Goal: Task Accomplishment & Management: Use online tool/utility

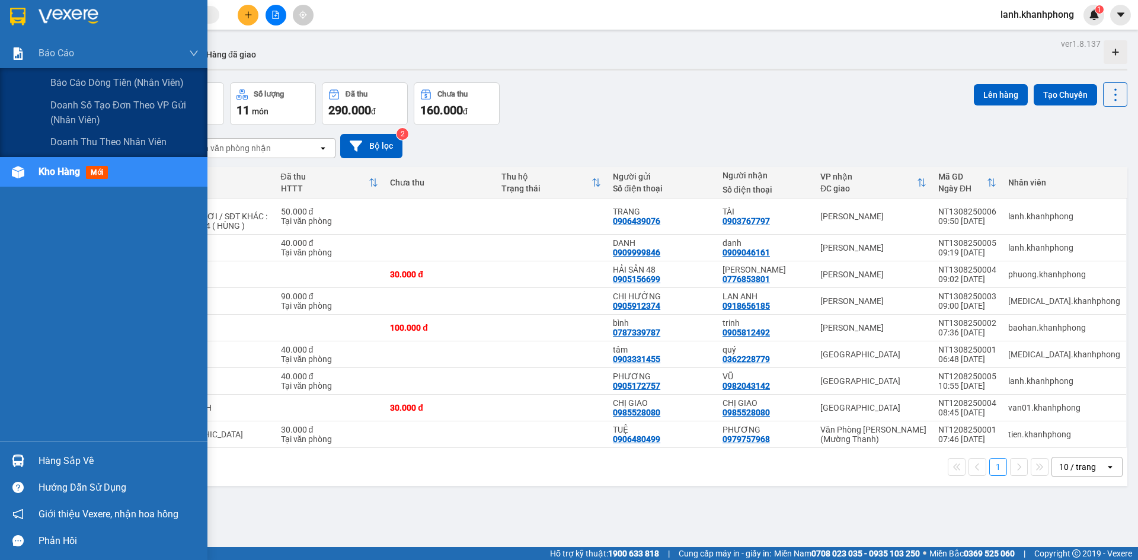
click at [68, 80] on span "Báo cáo dòng tiền (nhân viên)" at bounding box center [116, 82] width 133 height 15
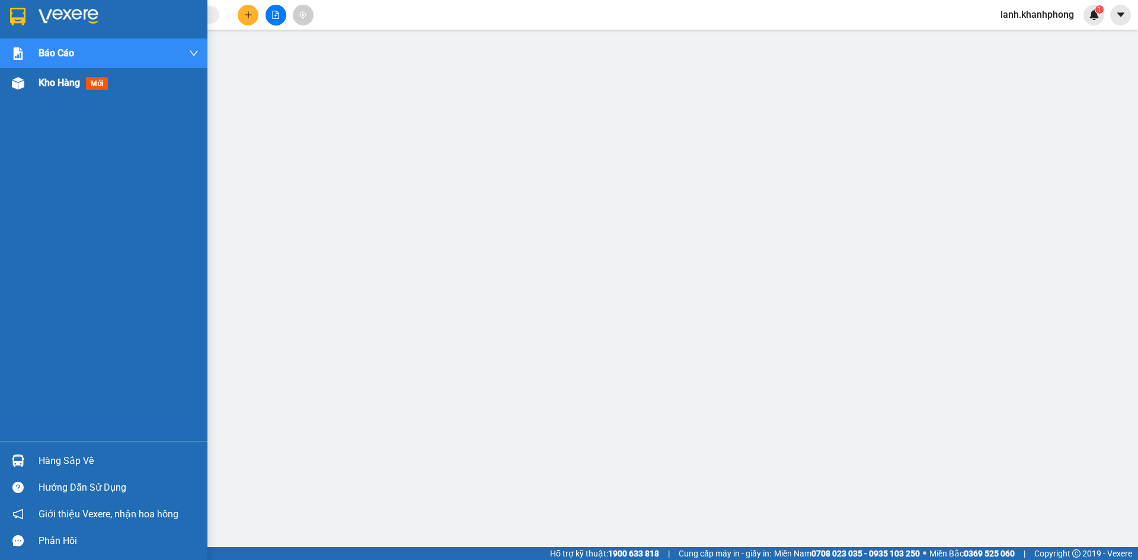
click at [59, 82] on span "Kho hàng" at bounding box center [59, 82] width 41 height 11
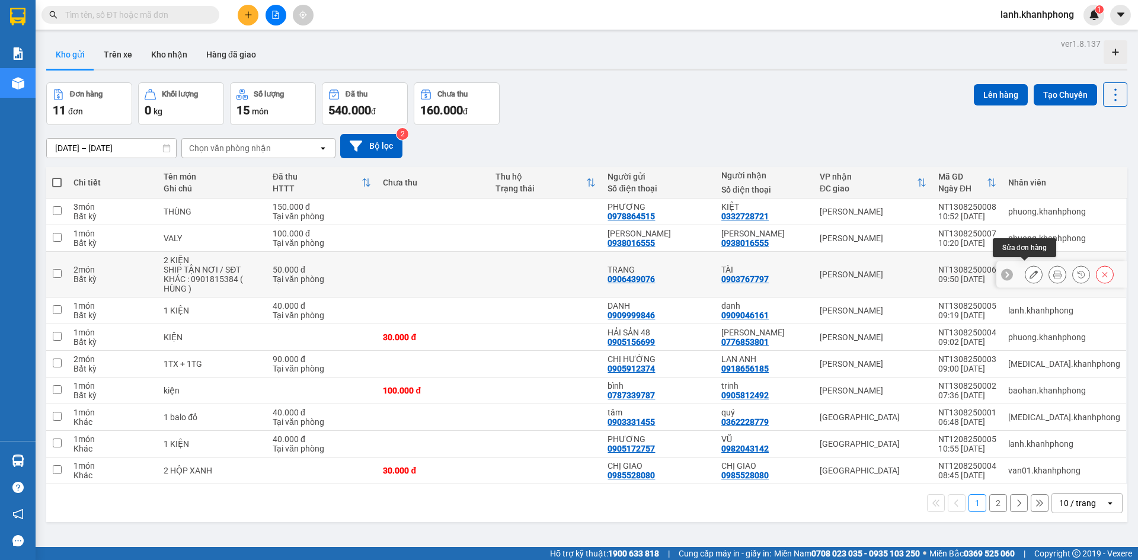
click at [1031, 271] on button at bounding box center [1033, 274] width 17 height 21
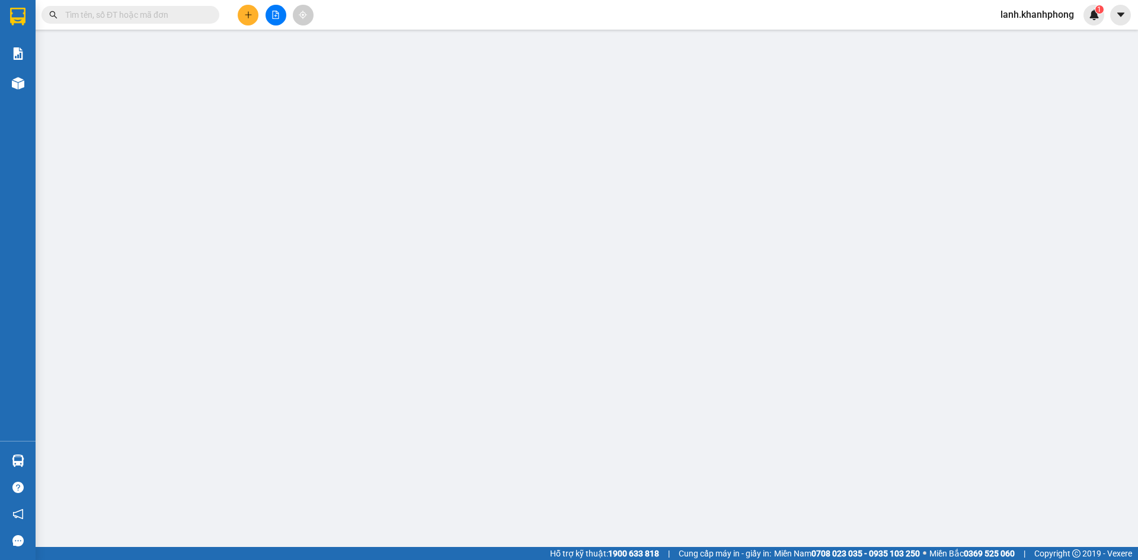
type input "0906439076"
type input "0903767797"
type input "50.000"
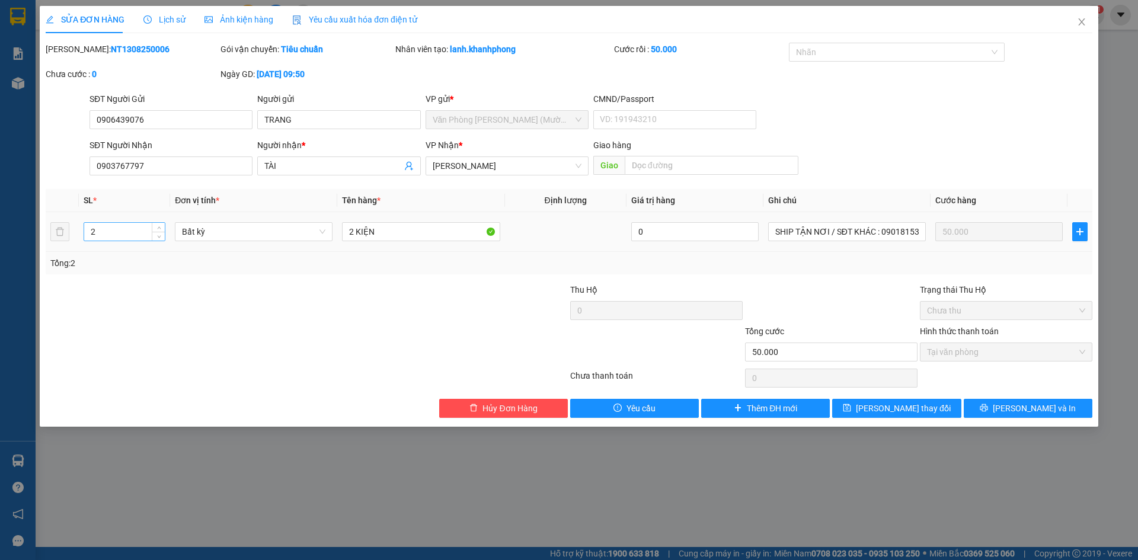
click at [117, 227] on input "2" at bounding box center [124, 232] width 81 height 18
type input "1"
click at [353, 234] on input "2 KIỆN" at bounding box center [421, 231] width 158 height 19
type input "1 KIỆN"
click at [1014, 411] on button "[PERSON_NAME] và In" at bounding box center [1028, 408] width 129 height 19
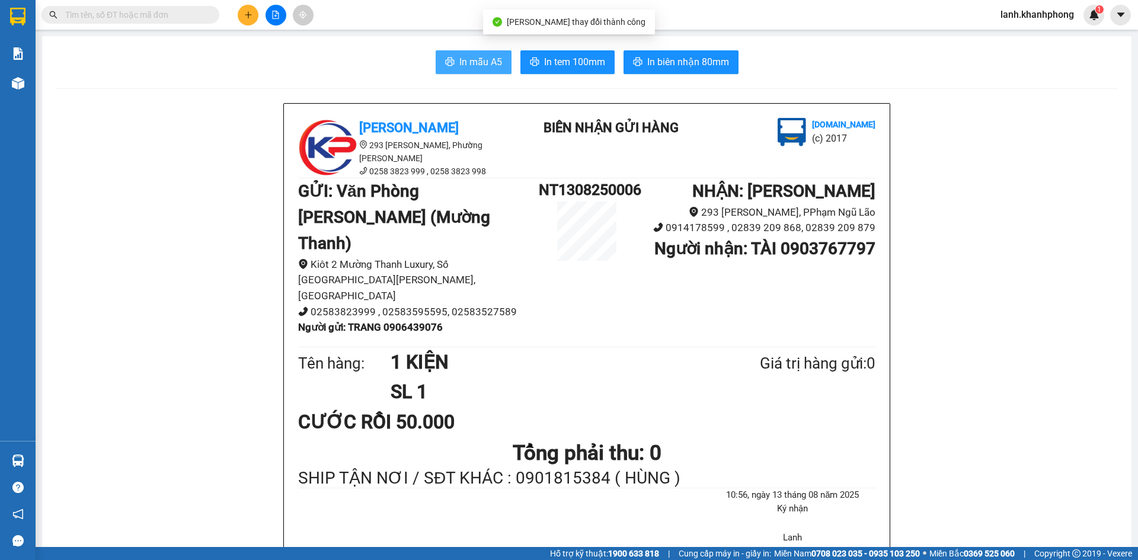
click at [465, 68] on span "In mẫu A5" at bounding box center [480, 62] width 43 height 15
